Goal: Transaction & Acquisition: Obtain resource

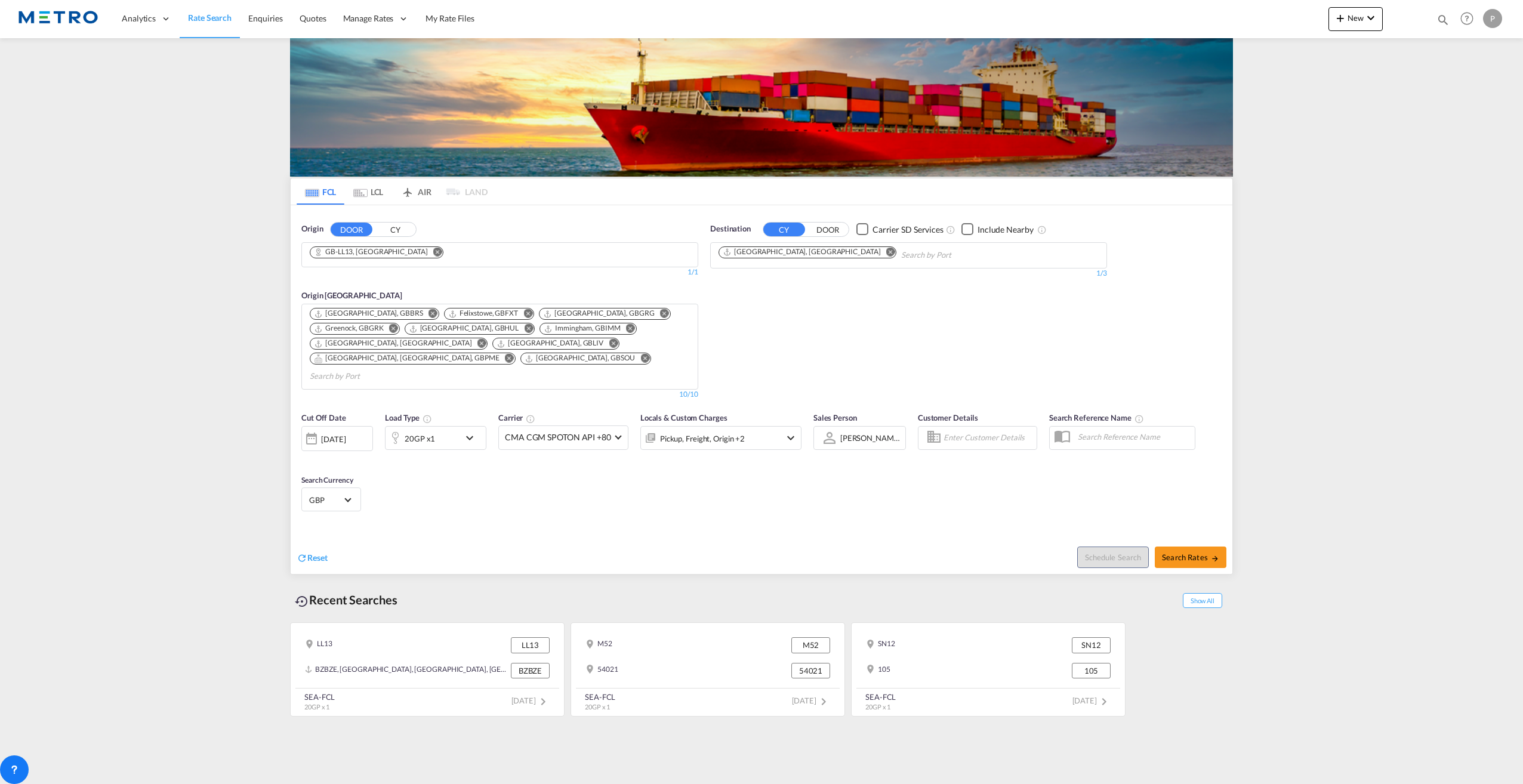
click at [433, 251] on md-icon "Remove" at bounding box center [438, 251] width 9 height 9
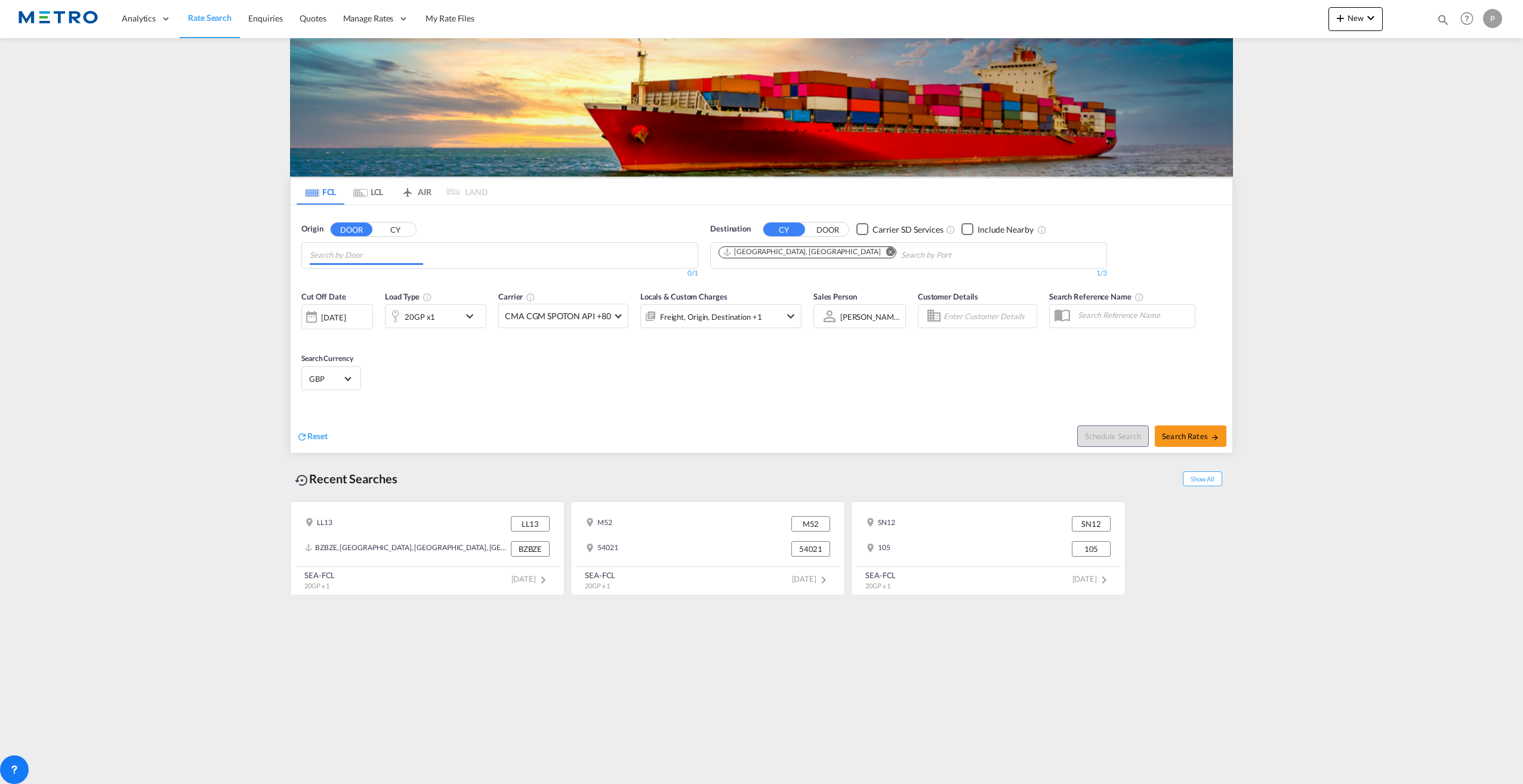
click at [396, 251] on input "Chips input." at bounding box center [366, 255] width 113 height 19
type input "[GEOGRAPHIC_DATA]"
click at [399, 289] on div "[GEOGRAPHIC_DATA] , B20 [GEOGRAPHIC_DATA] [GEOGRAPHIC_DATA]-B20" at bounding box center [401, 282] width 227 height 36
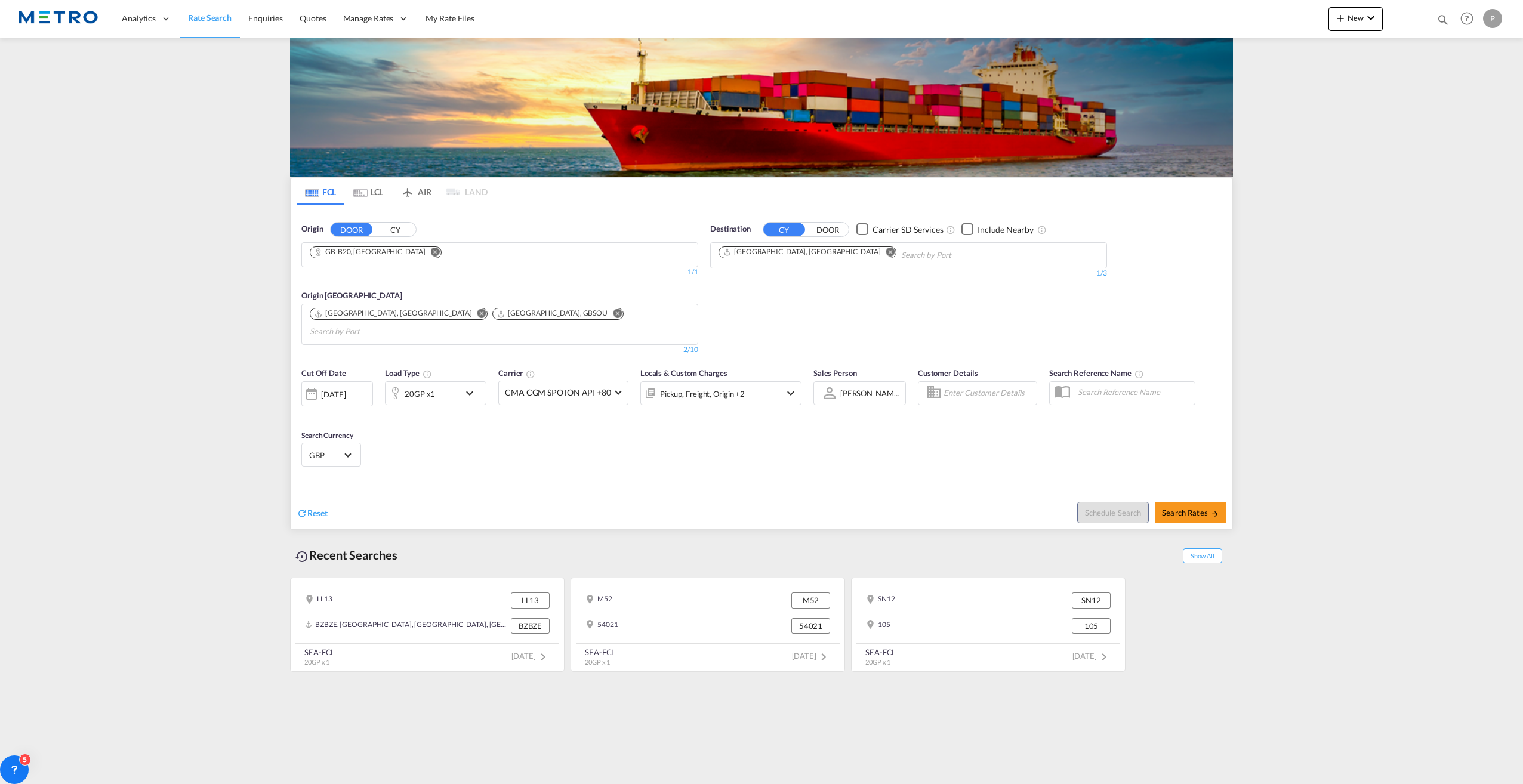
click at [838, 230] on button "DOOR" at bounding box center [828, 229] width 42 height 14
click at [760, 260] on input "Search by Door" at bounding box center [774, 255] width 113 height 19
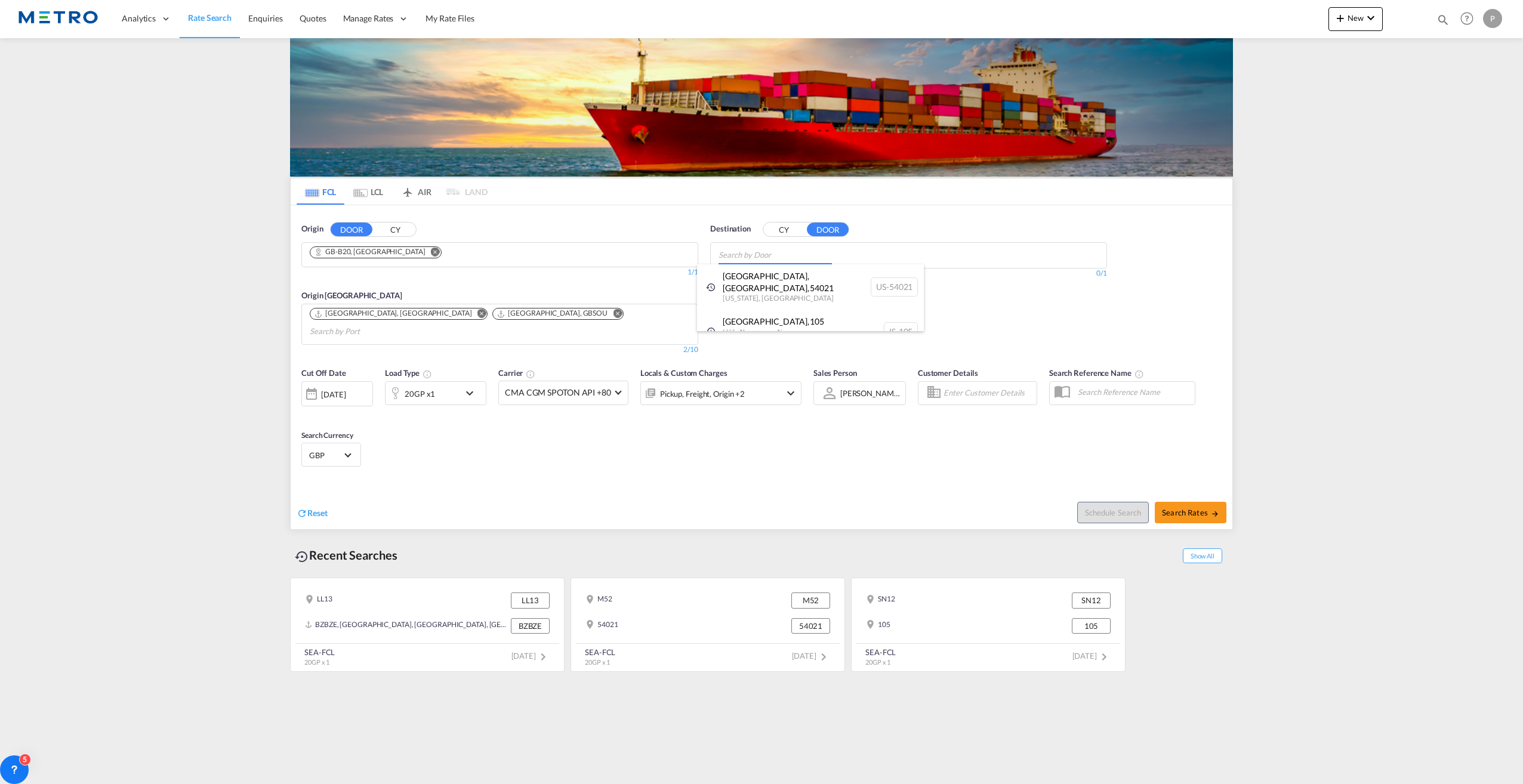
click at [806, 255] on body "Analytics Reports Dashboard Rate Search Enquiries Quotes" at bounding box center [762, 392] width 1523 height 784
type input "[GEOGRAPHIC_DATA]"
click at [802, 300] on body "Analytics Reports Dashboard Rate Search Enquiries Quotes" at bounding box center [762, 392] width 1523 height 784
click at [809, 255] on body "Analytics Reports Dashboard Rate Search Enquiries Quotes" at bounding box center [762, 392] width 1523 height 784
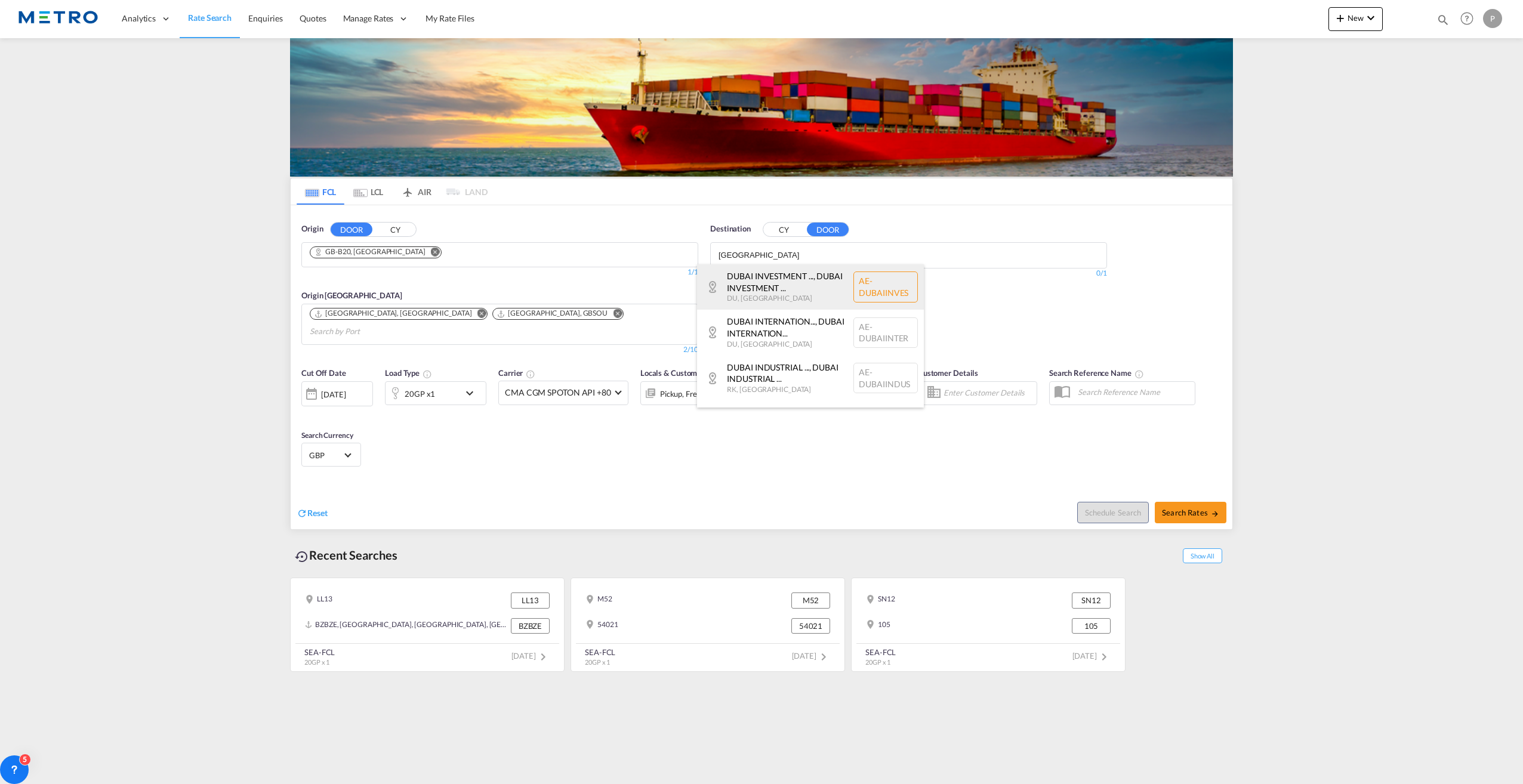
click at [784, 284] on div "DUBAI INVESTMENT ... , DUBAI INVESTMENT ... DU , [GEOGRAPHIC_DATA] AE-[GEOGRAPH…" at bounding box center [810, 287] width 227 height 45
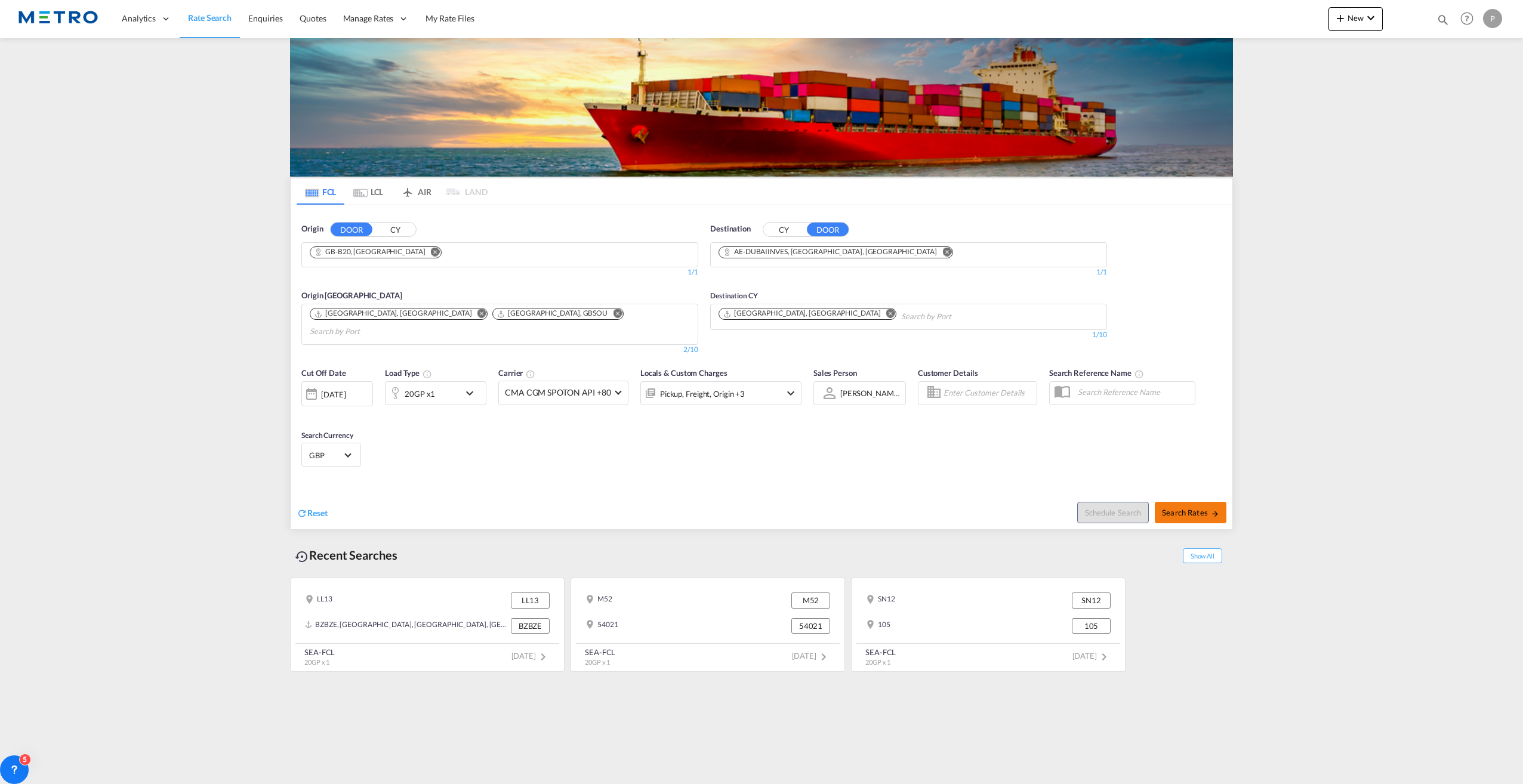
click at [1195, 508] on span "Search Rates" at bounding box center [1190, 512] width 57 height 9
type input "B20 to DUBAI INVESTMENT PARK / [DATE]"
